Goal: Information Seeking & Learning: Learn about a topic

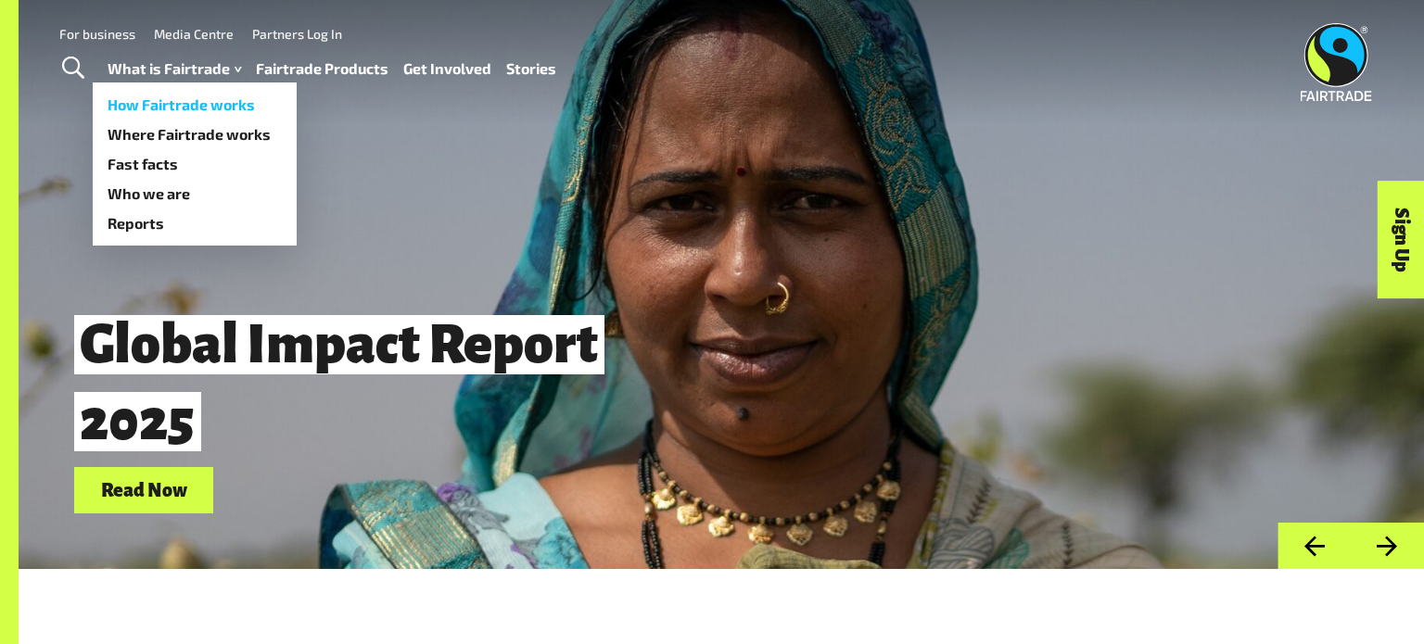
click at [210, 100] on link "How Fairtrade works" at bounding box center [195, 105] width 204 height 30
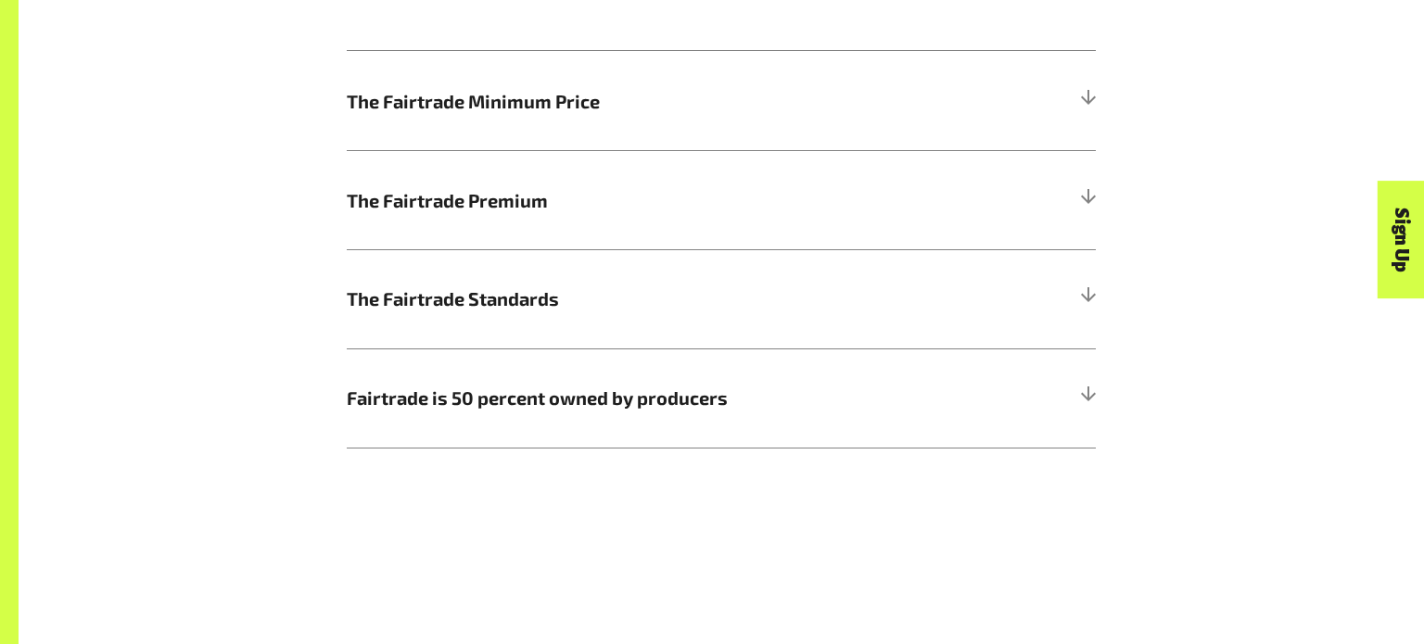
scroll to position [1141, 0]
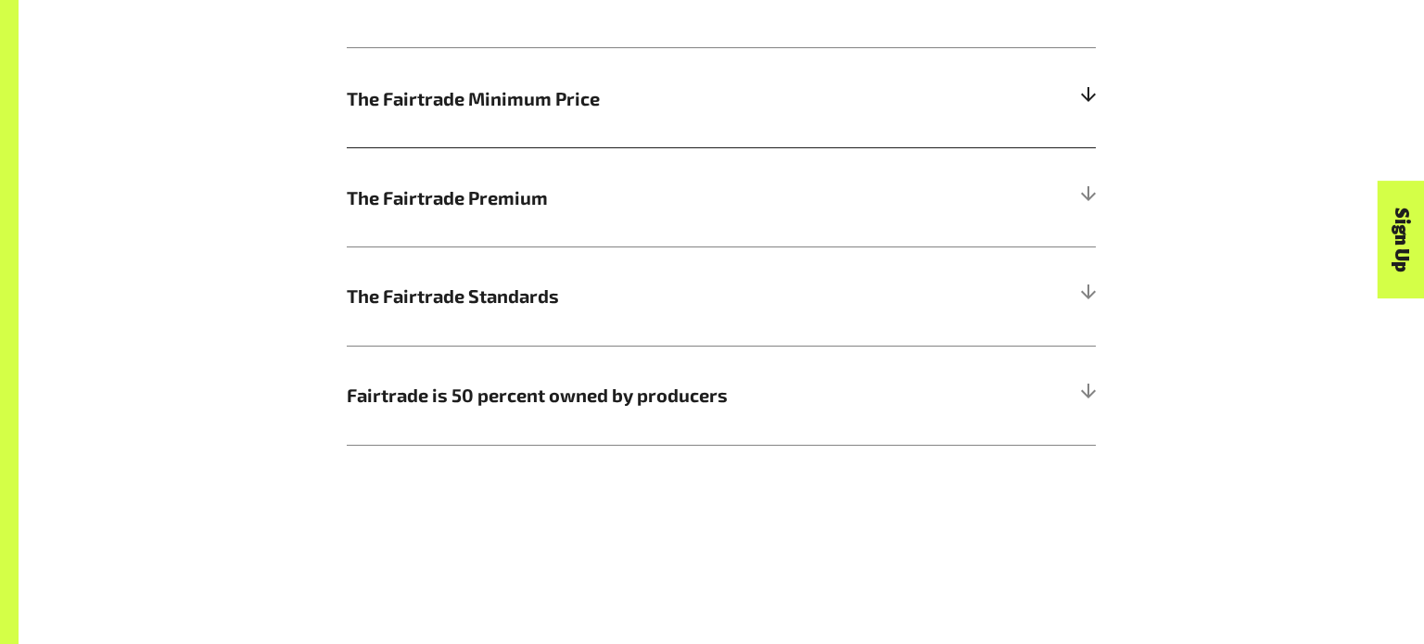
click at [720, 86] on span "The Fairtrade Minimum Price" at bounding box center [628, 98] width 562 height 28
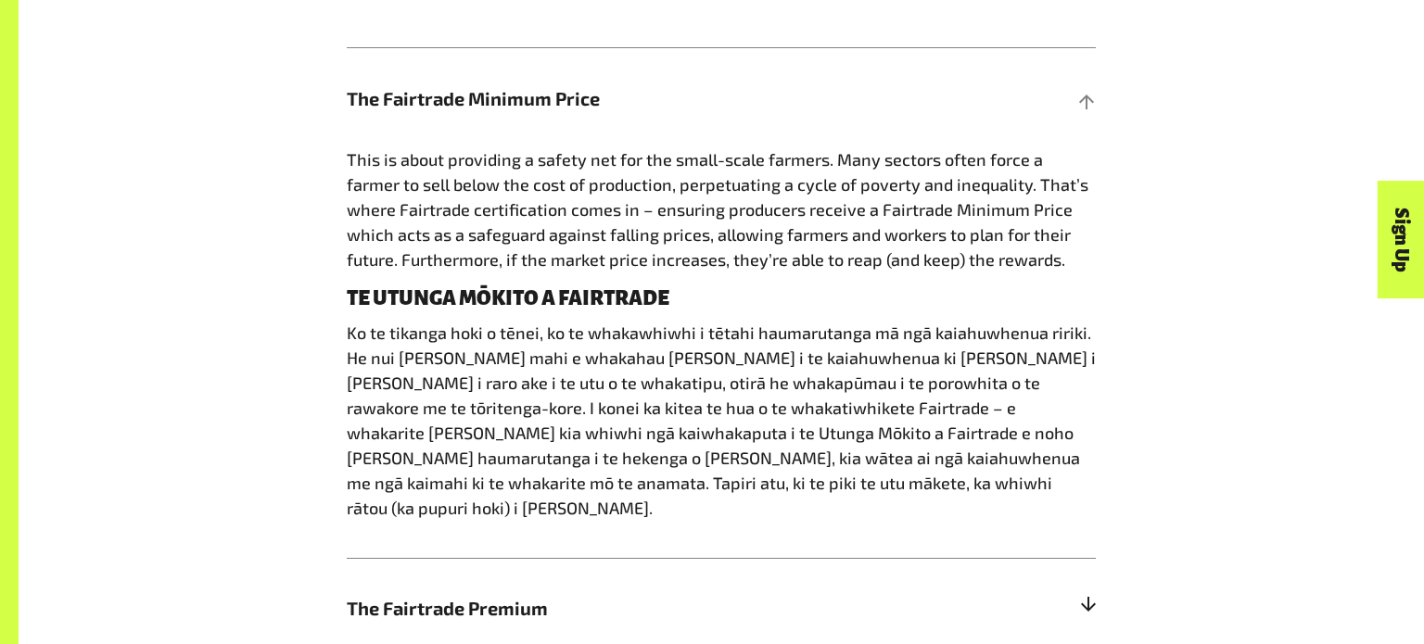
scroll to position [1656, 0]
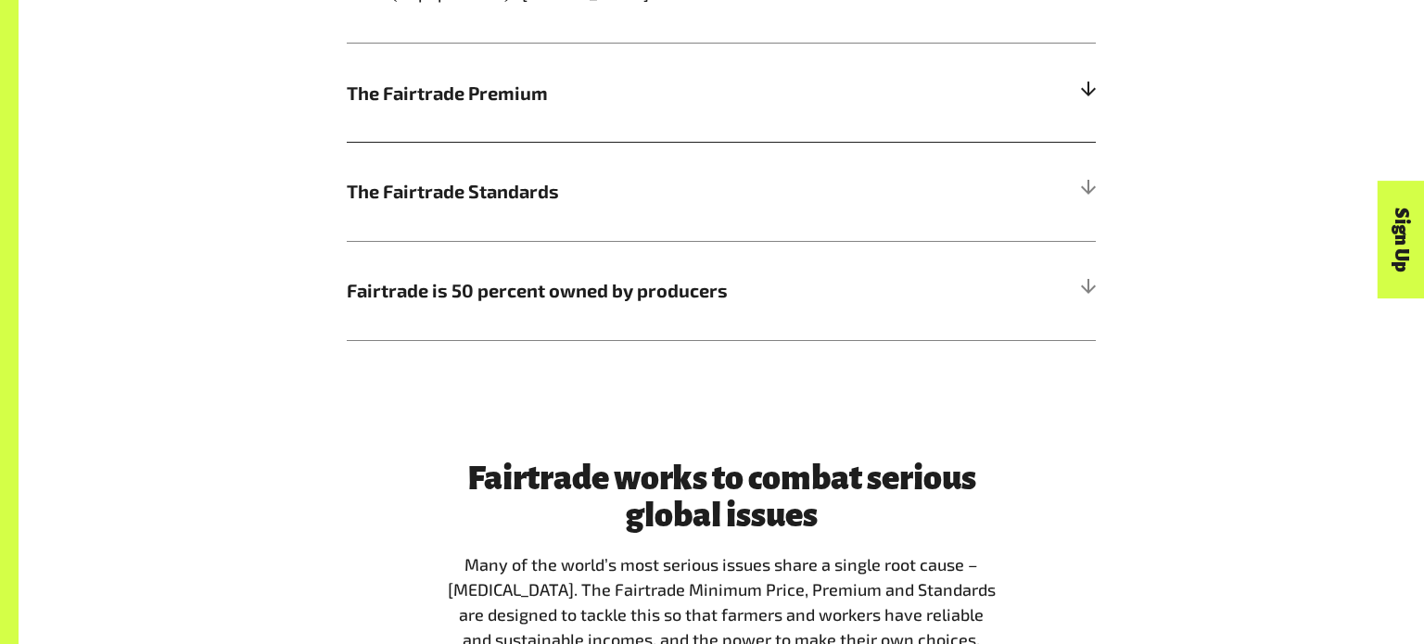
click at [750, 91] on h5 "The Fairtrade Premium" at bounding box center [721, 92] width 749 height 99
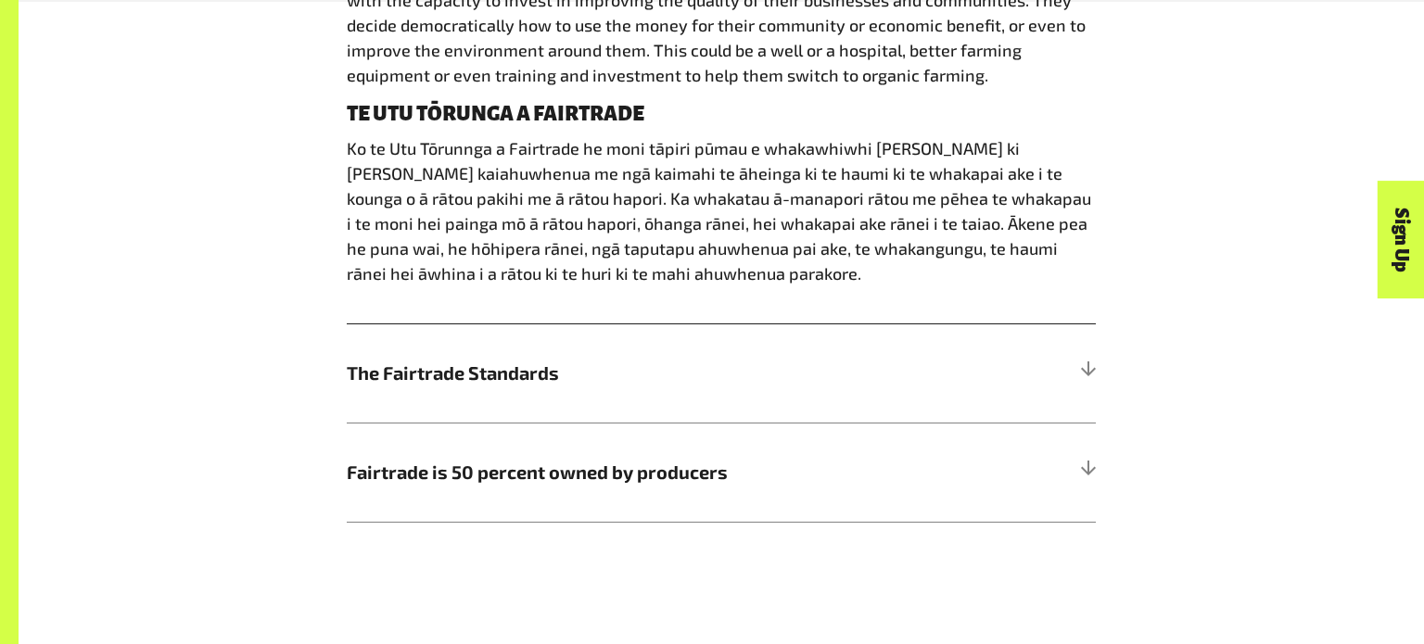
scroll to position [1443, 0]
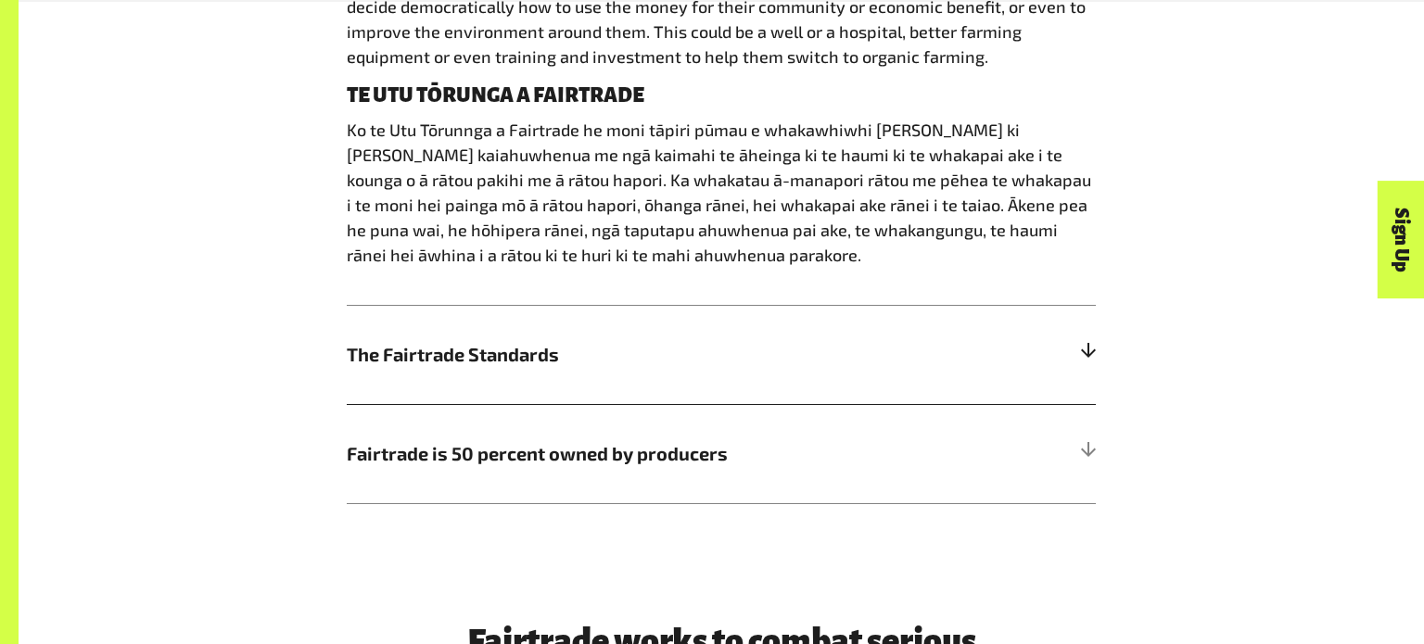
click at [684, 353] on span "The Fairtrade Standards" at bounding box center [628, 354] width 562 height 28
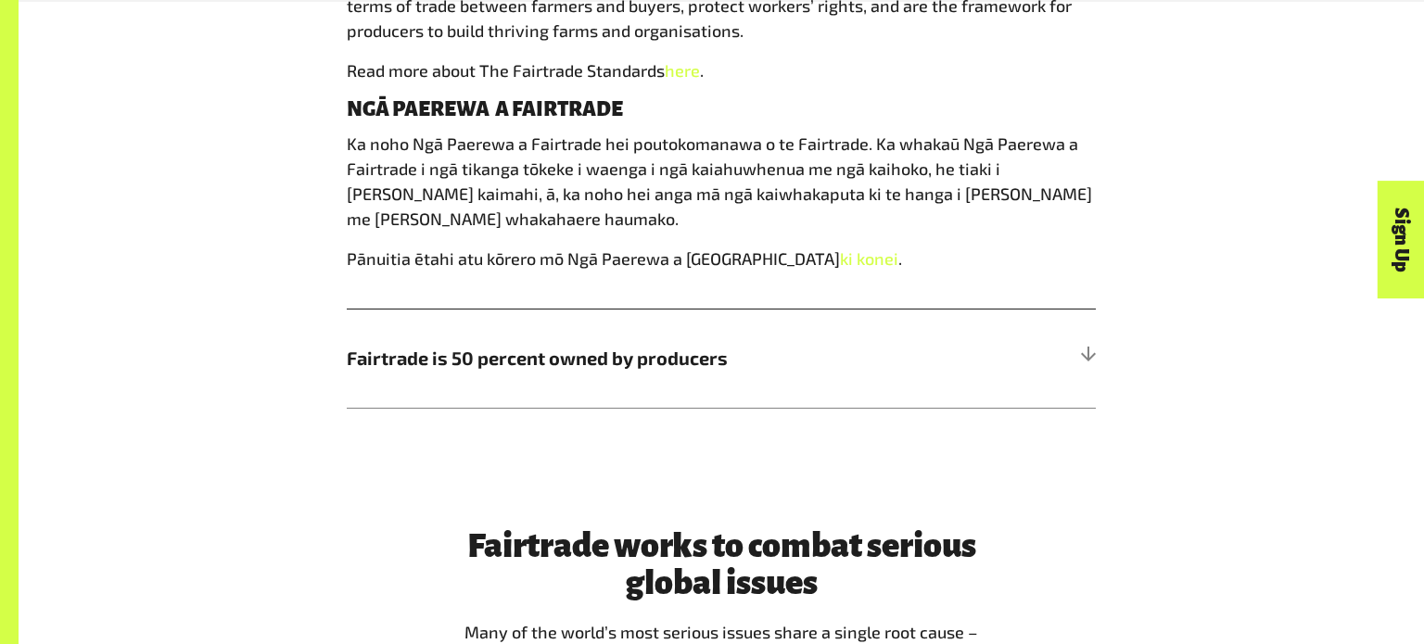
scroll to position [1531, 0]
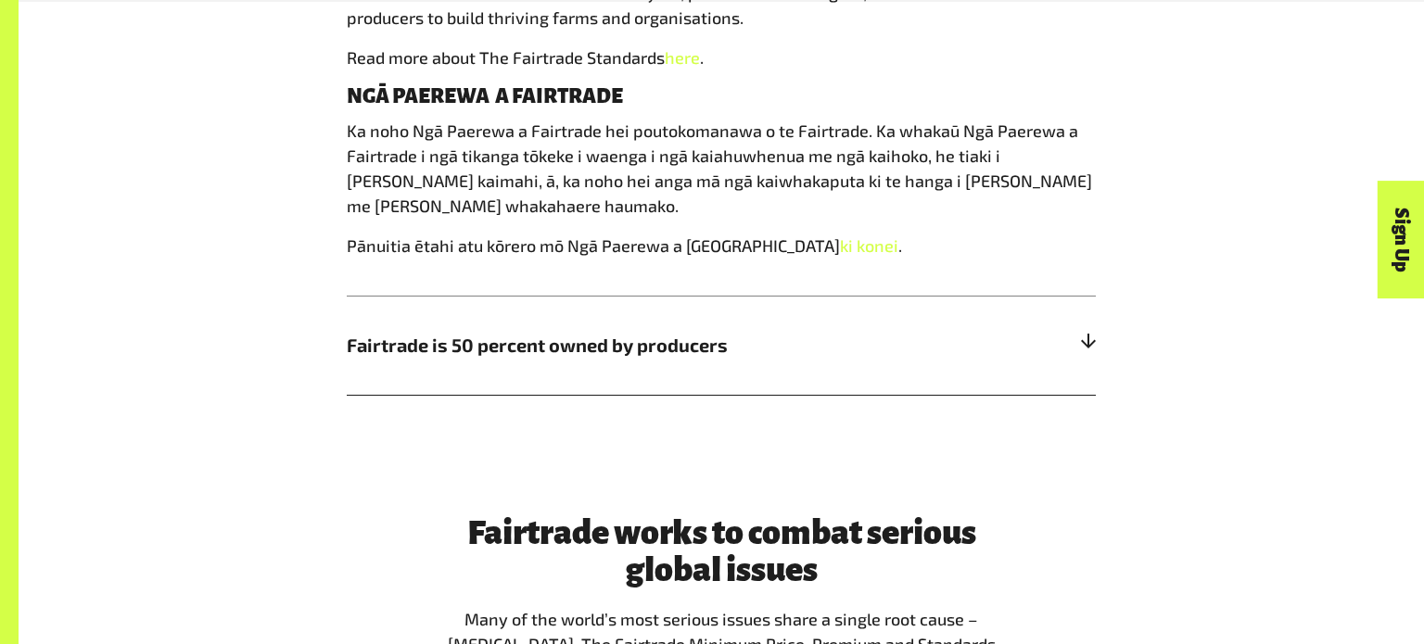
click at [591, 332] on span "Fairtrade is 50 percent owned by producers" at bounding box center [628, 345] width 562 height 28
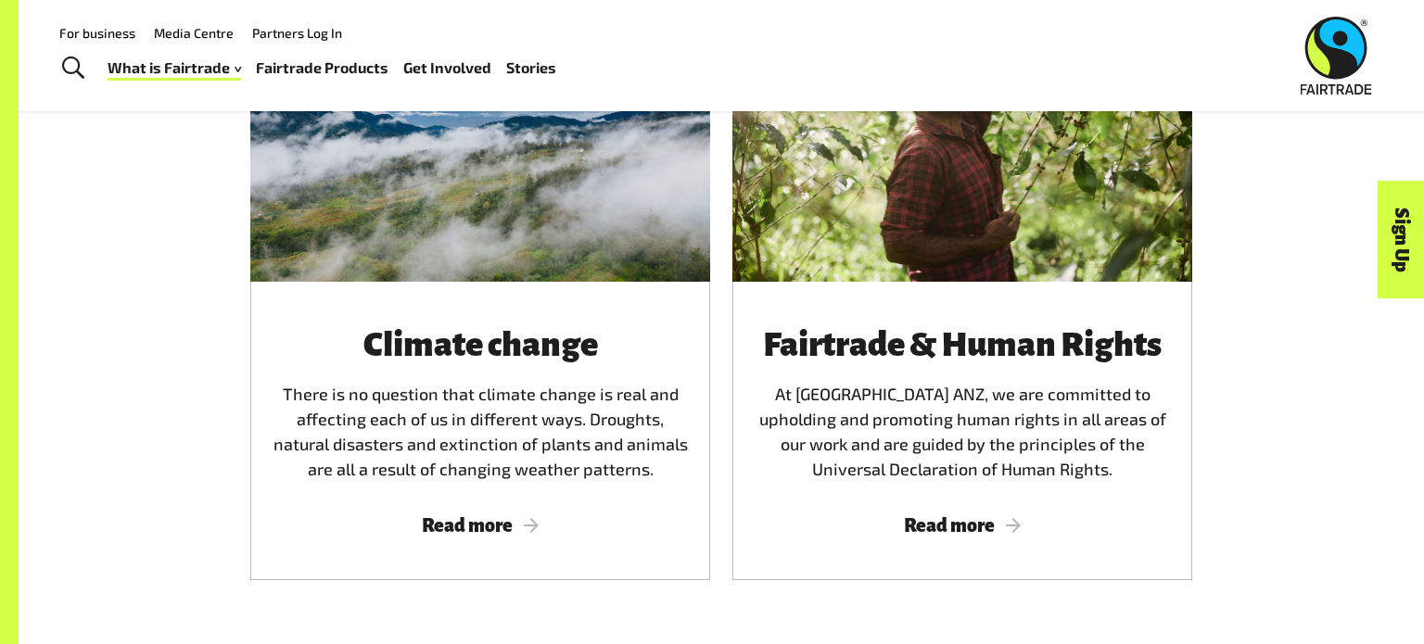
scroll to position [3797, 0]
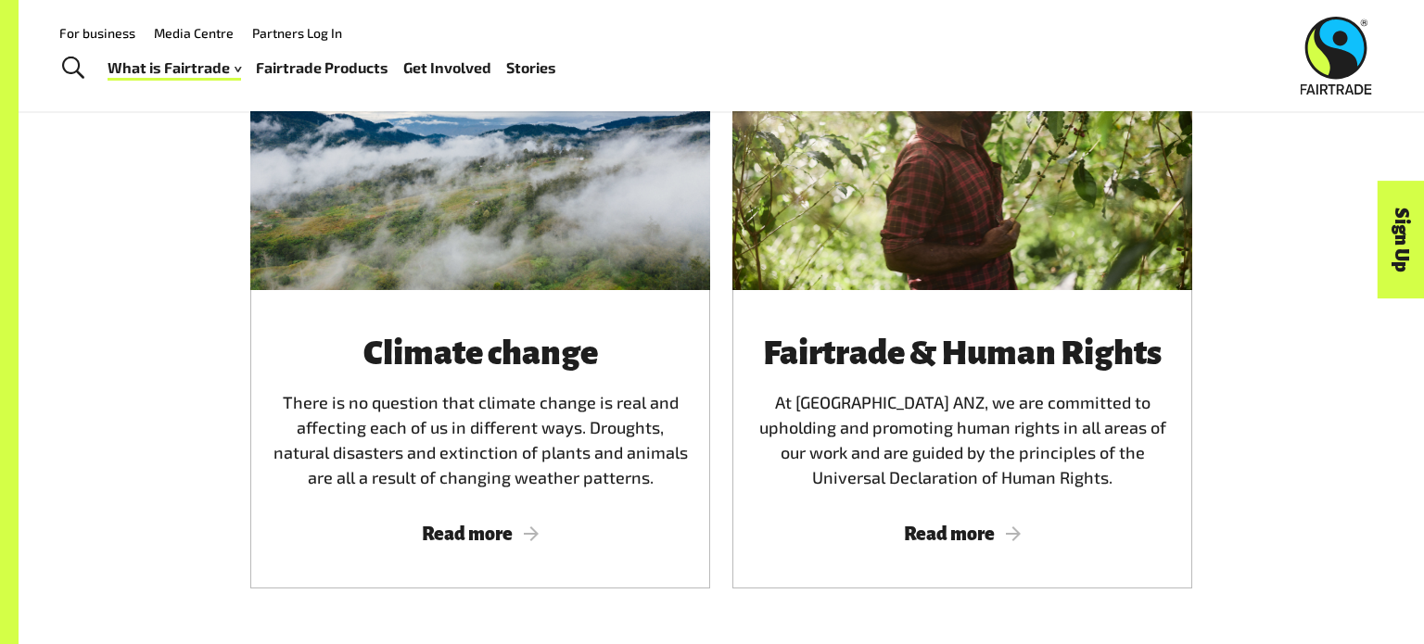
click at [280, 73] on link "Fairtrade Products" at bounding box center [322, 68] width 133 height 27
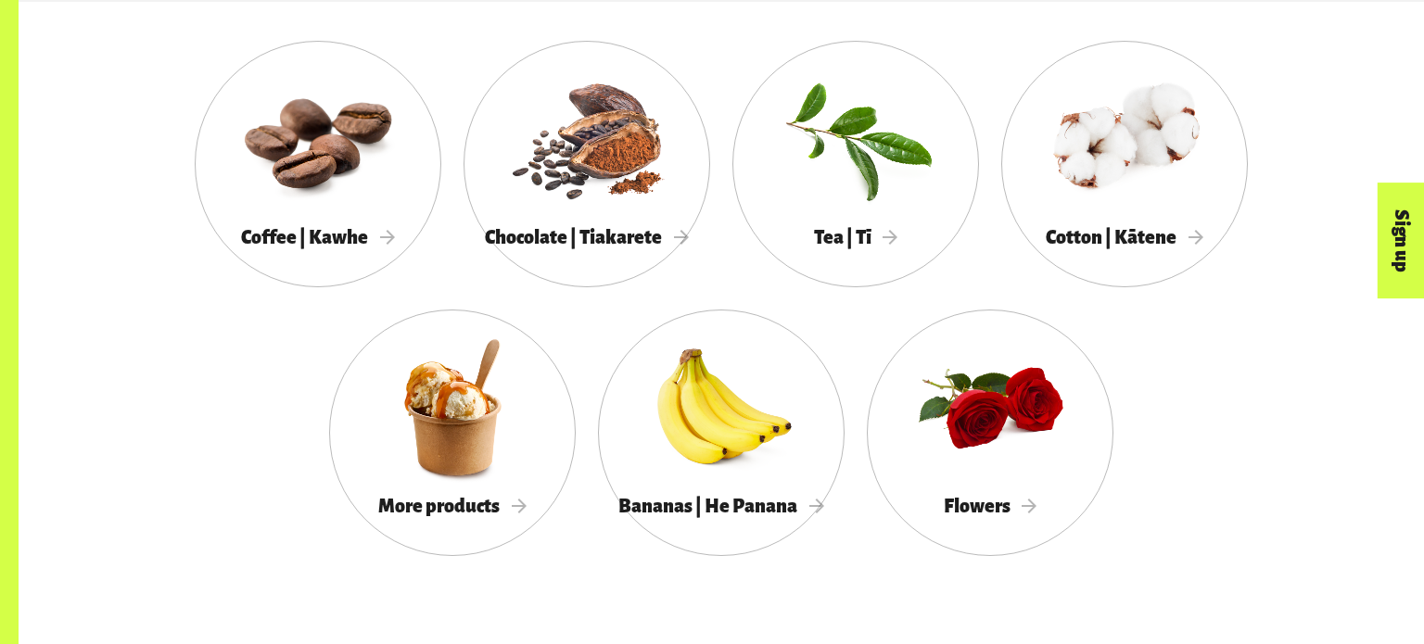
scroll to position [1785, 0]
click at [957, 124] on div at bounding box center [855, 137] width 247 height 160
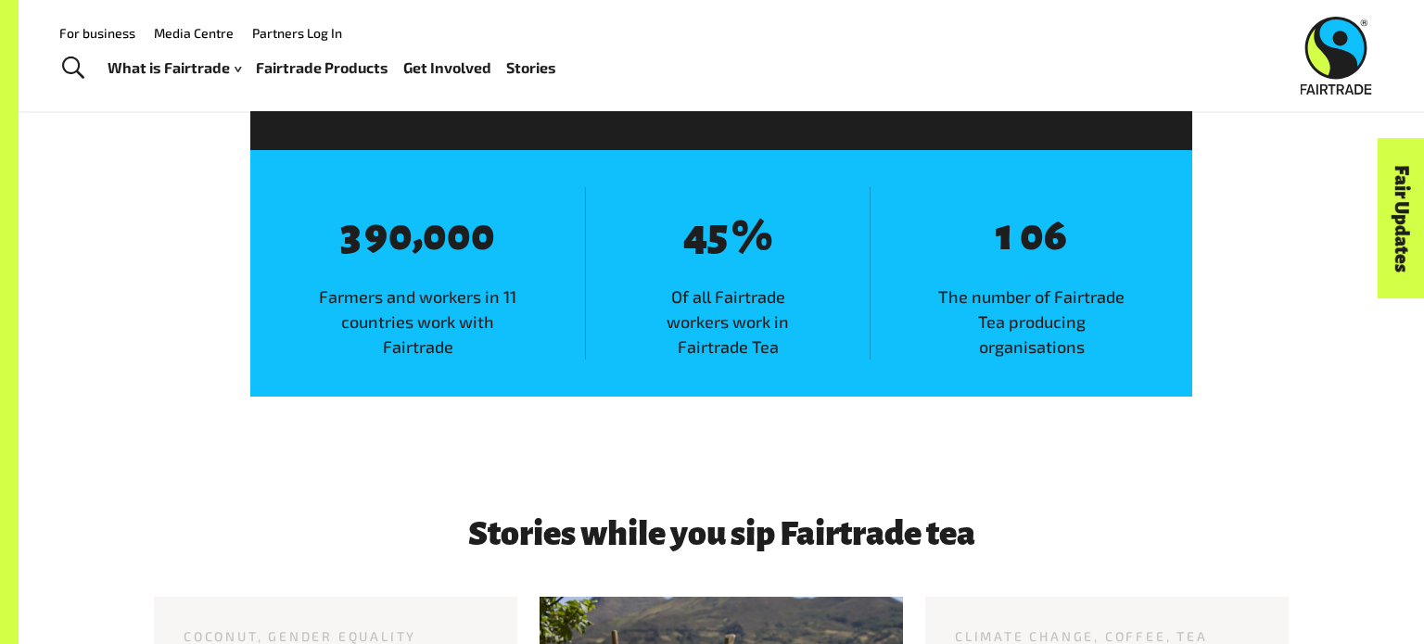
scroll to position [2314, 0]
